Goal: Task Accomplishment & Management: Manage account settings

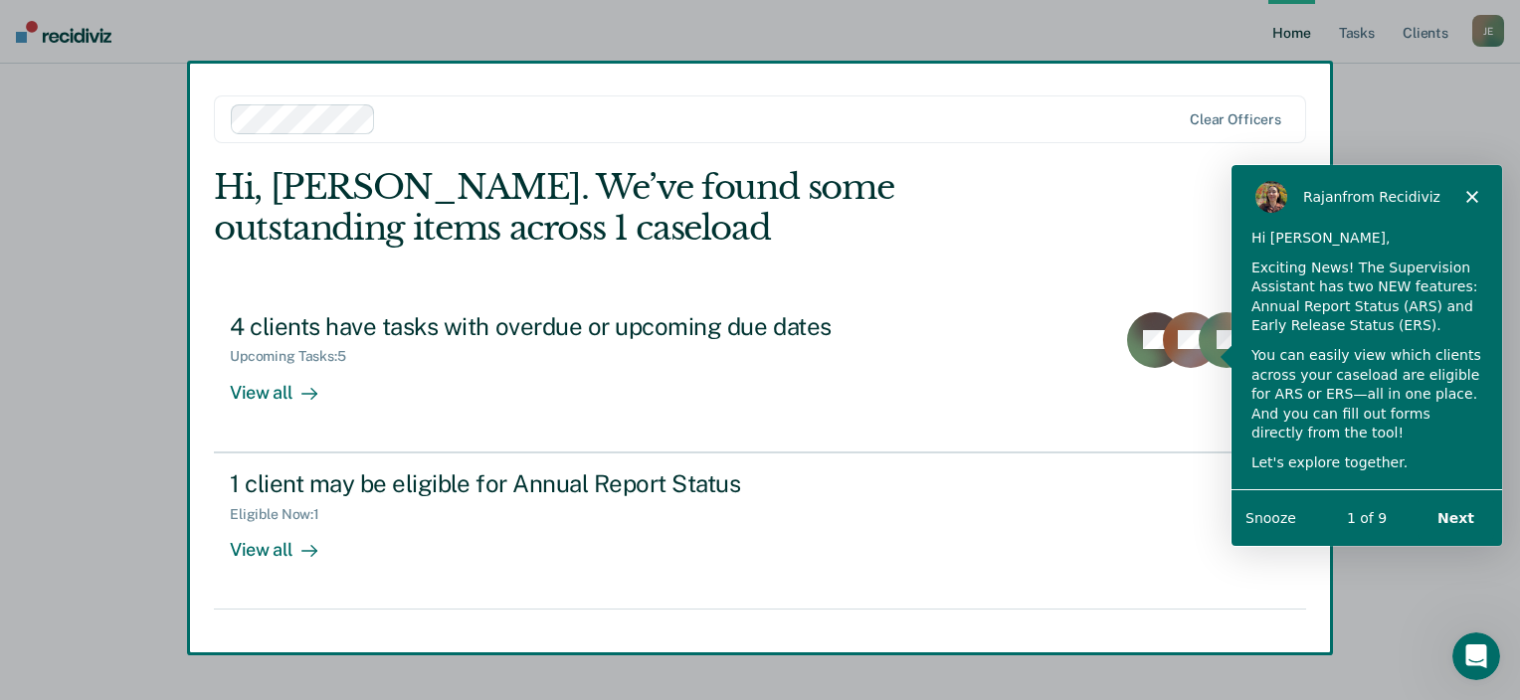
click at [1473, 186] on div "[PERSON_NAME] from Recidiviz" at bounding box center [1365, 196] width 270 height 64
click at [1475, 207] on div "[PERSON_NAME] from Recidiviz" at bounding box center [1365, 196] width 270 height 64
click at [1466, 193] on icon "Close" at bounding box center [1471, 196] width 12 height 12
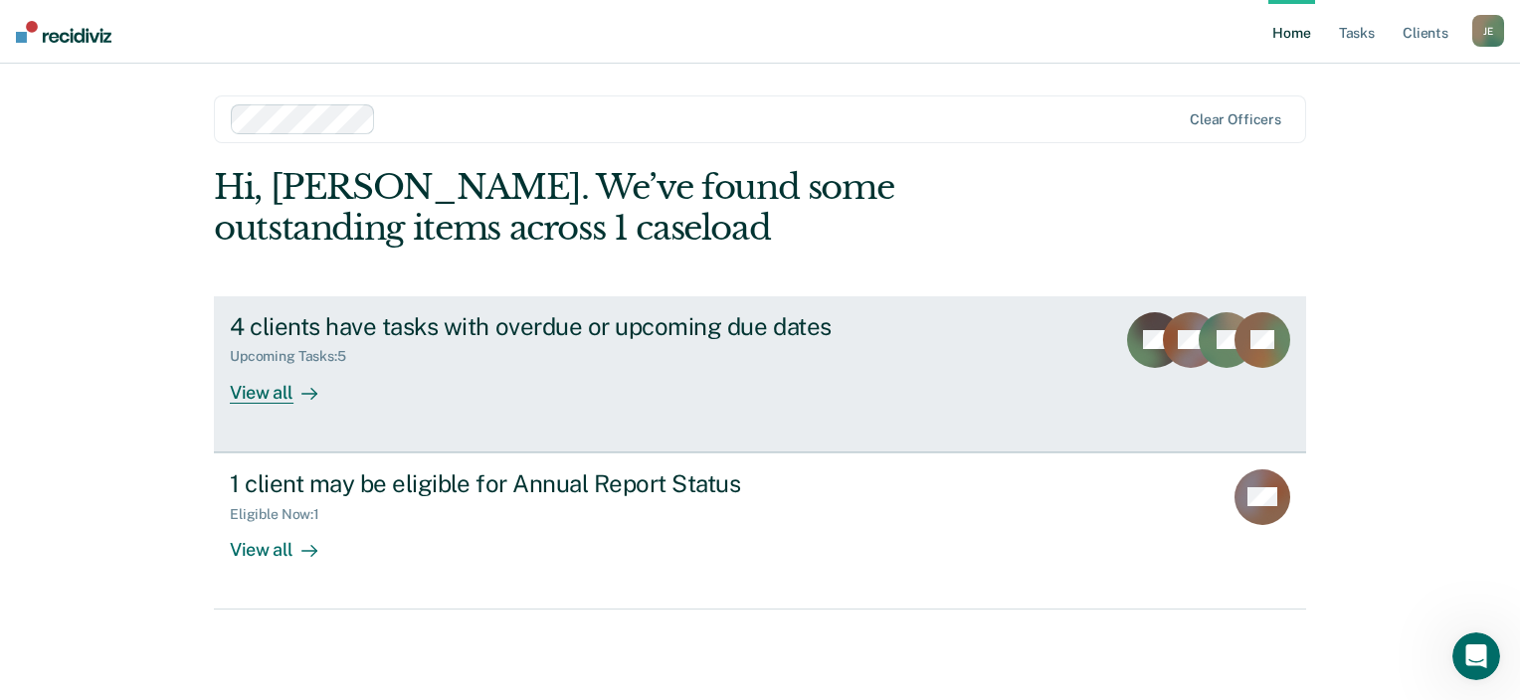
click at [466, 369] on div "4 clients have tasks with overdue or upcoming due dates Upcoming Tasks : 5 View…" at bounding box center [603, 357] width 746 height 91
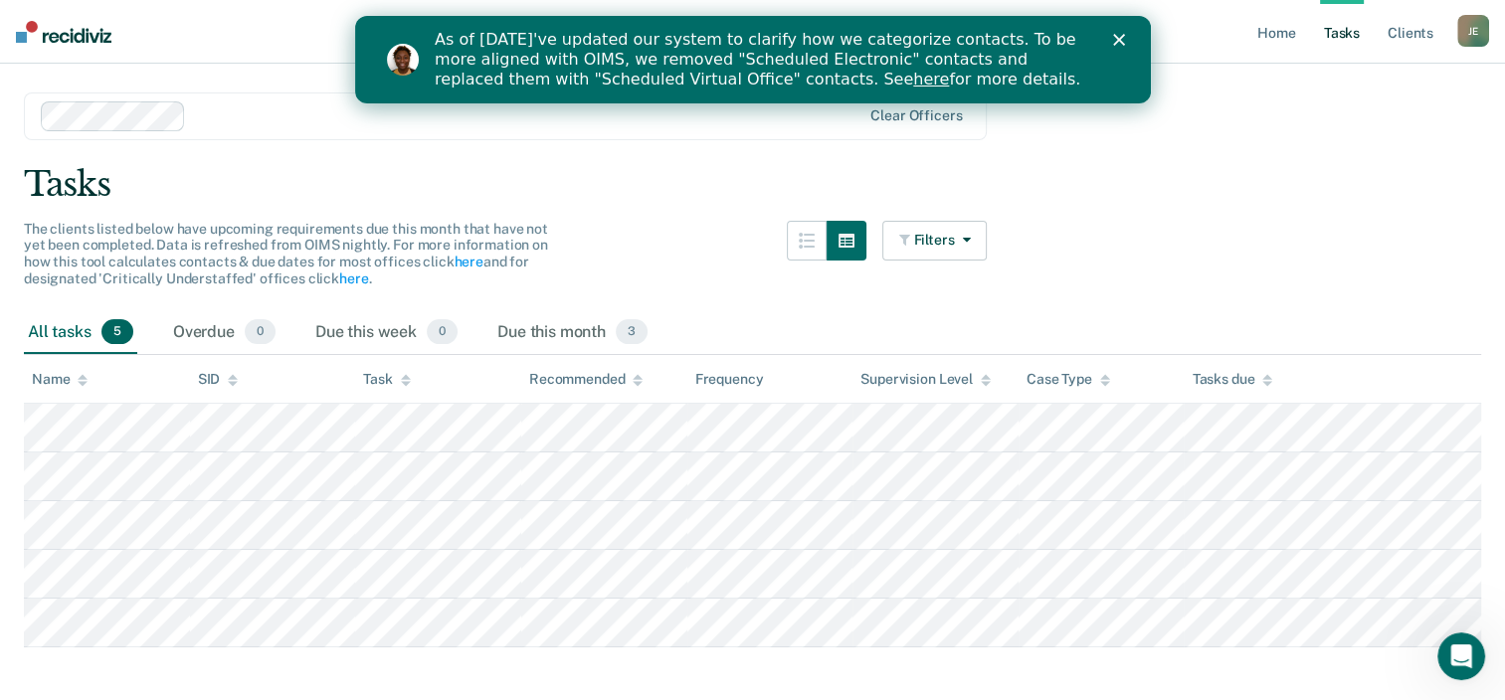
scroll to position [71, 0]
